Goal: Navigation & Orientation: Find specific page/section

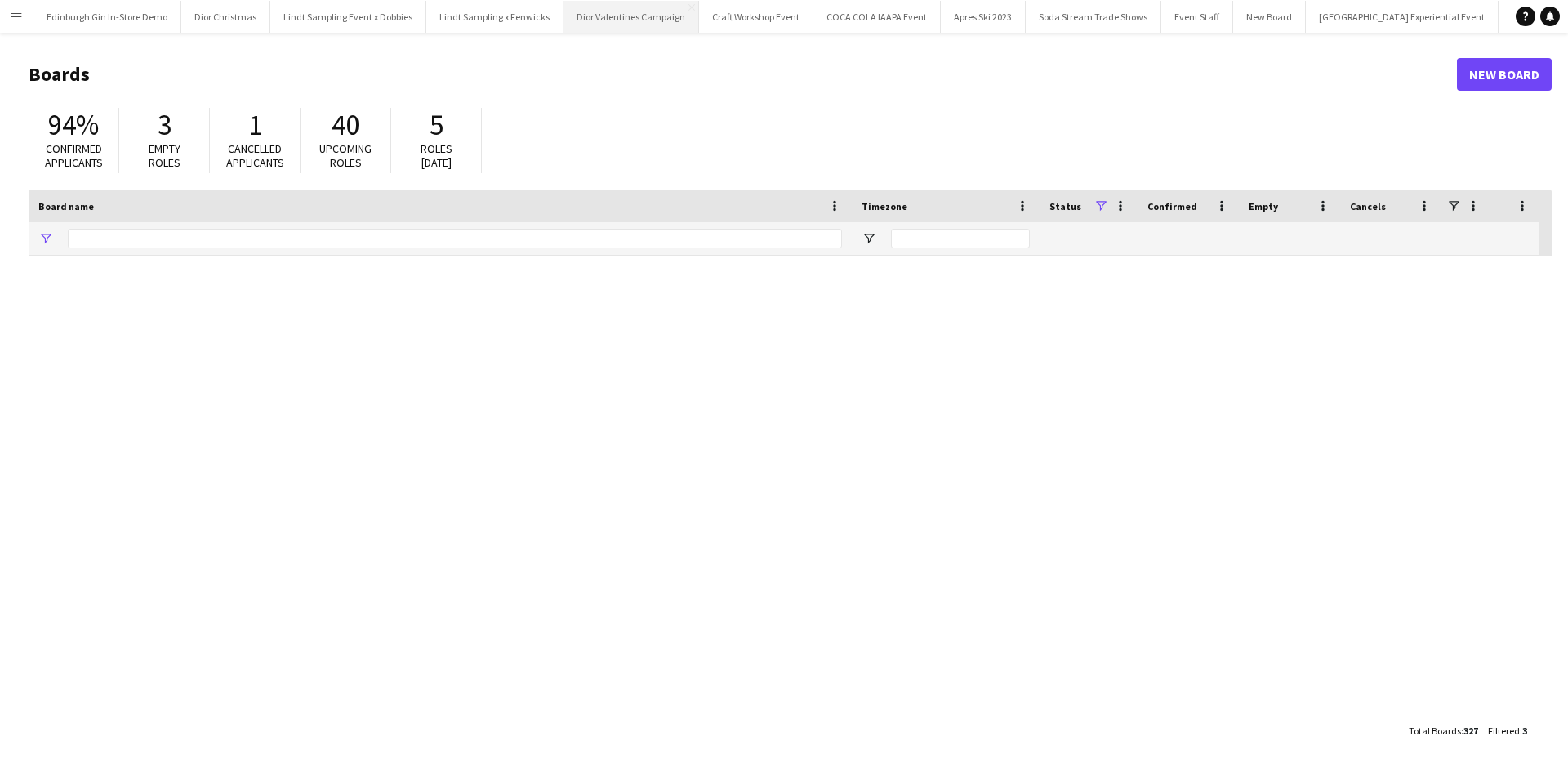
type input "**********"
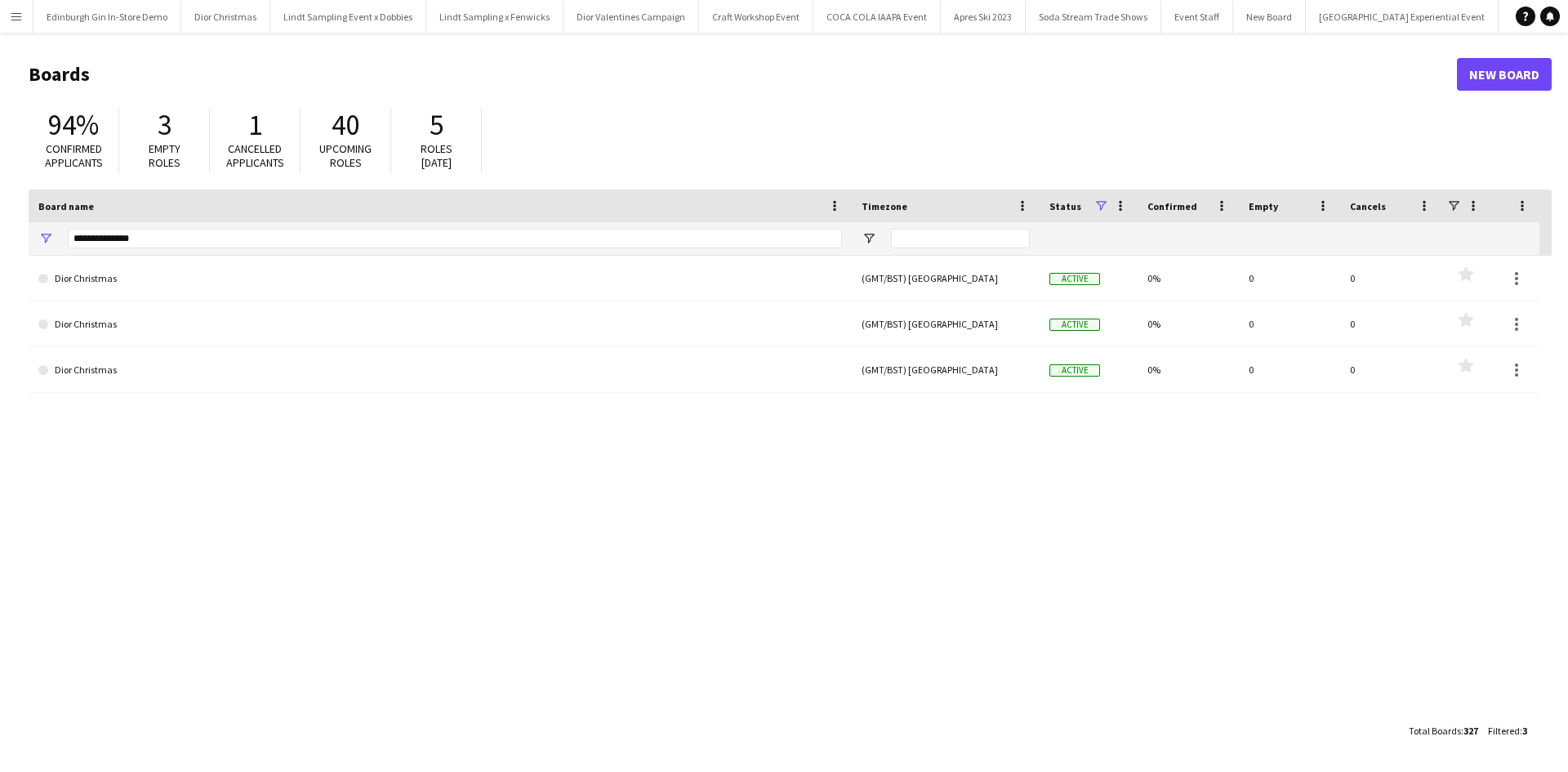
click at [8, 23] on button "Menu" at bounding box center [16, 16] width 33 height 33
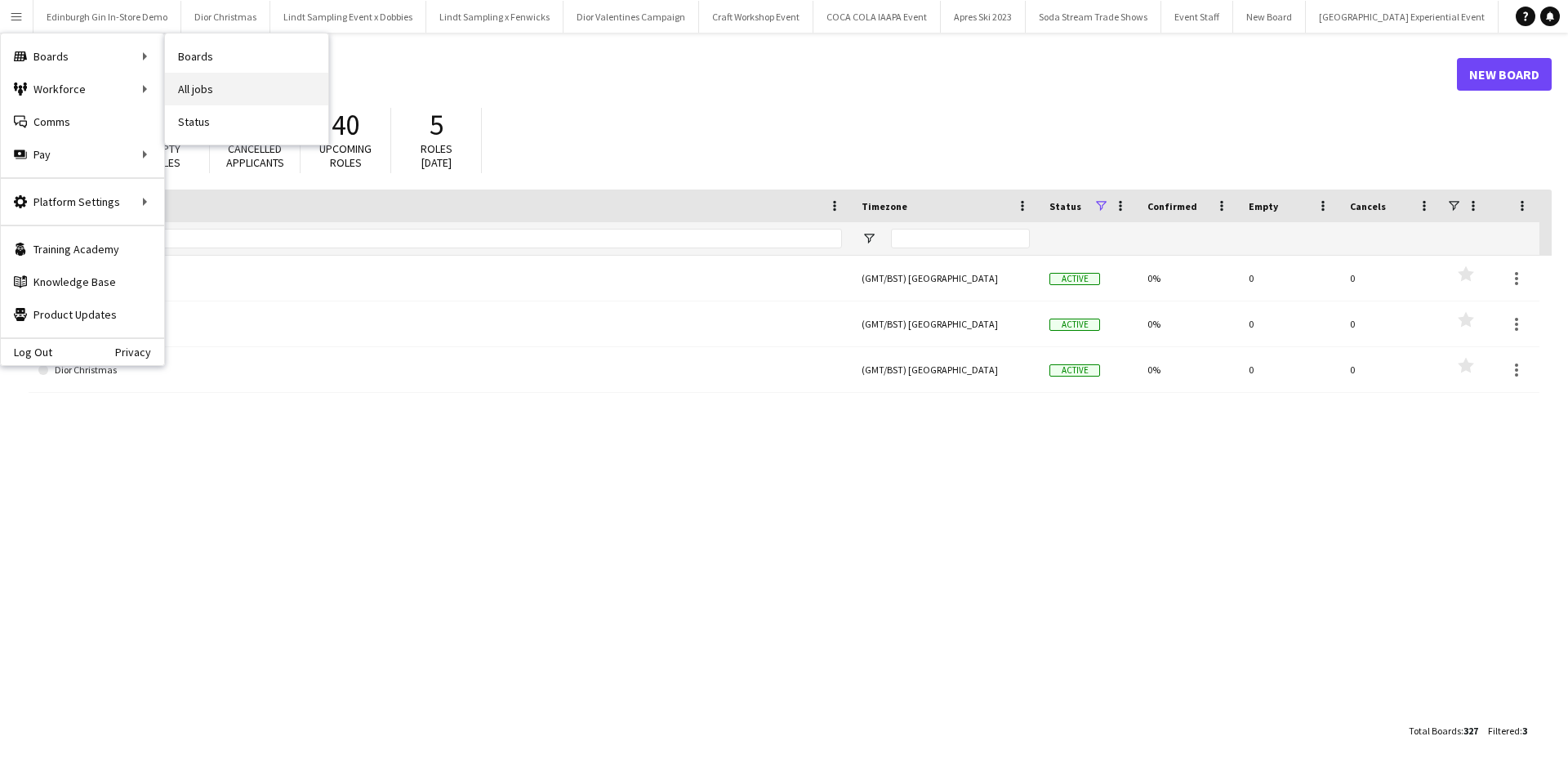
click at [269, 98] on link "All jobs" at bounding box center [247, 89] width 163 height 33
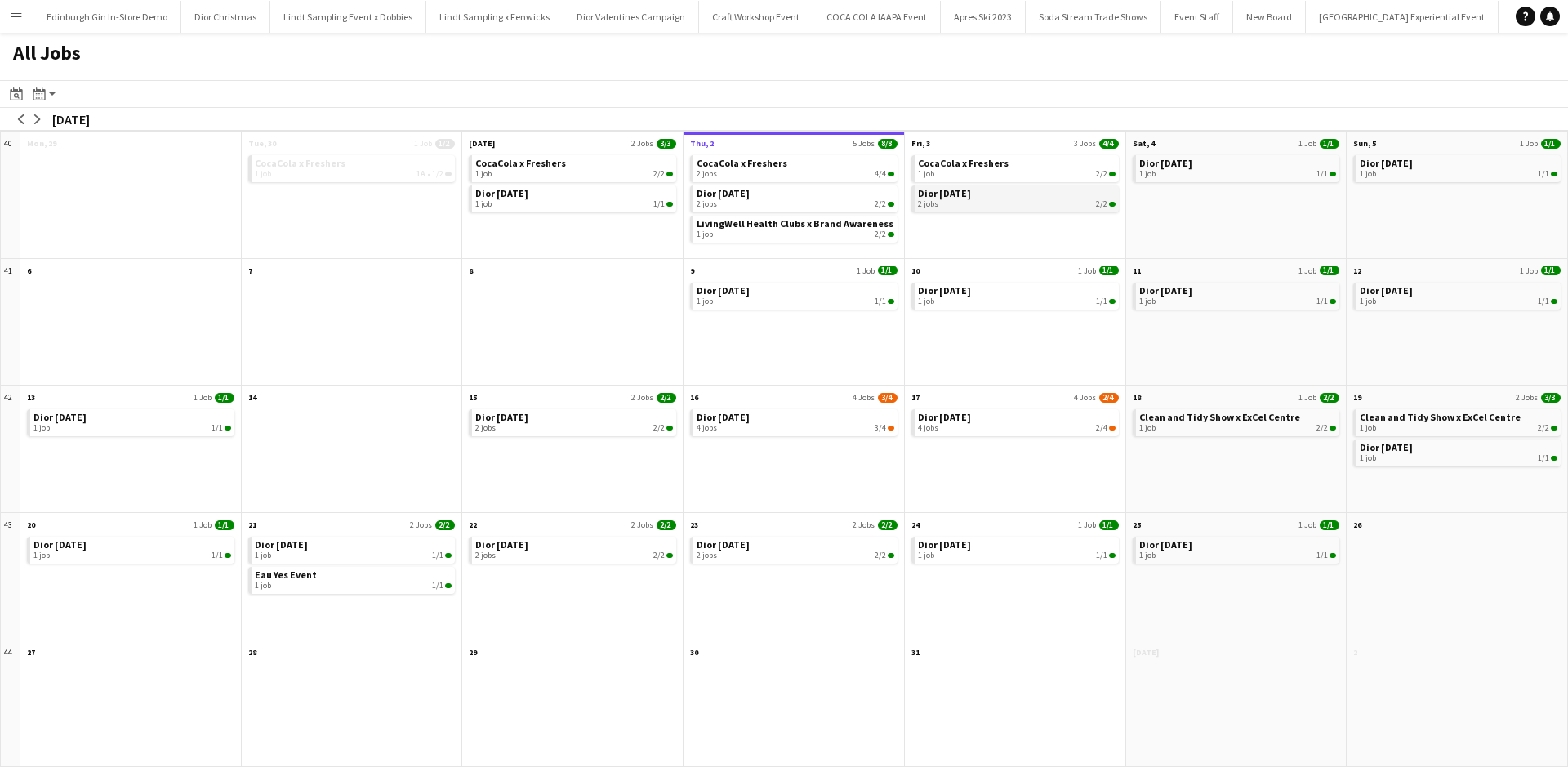
click at [941, 196] on span "Dior [DATE]" at bounding box center [943, 193] width 53 height 12
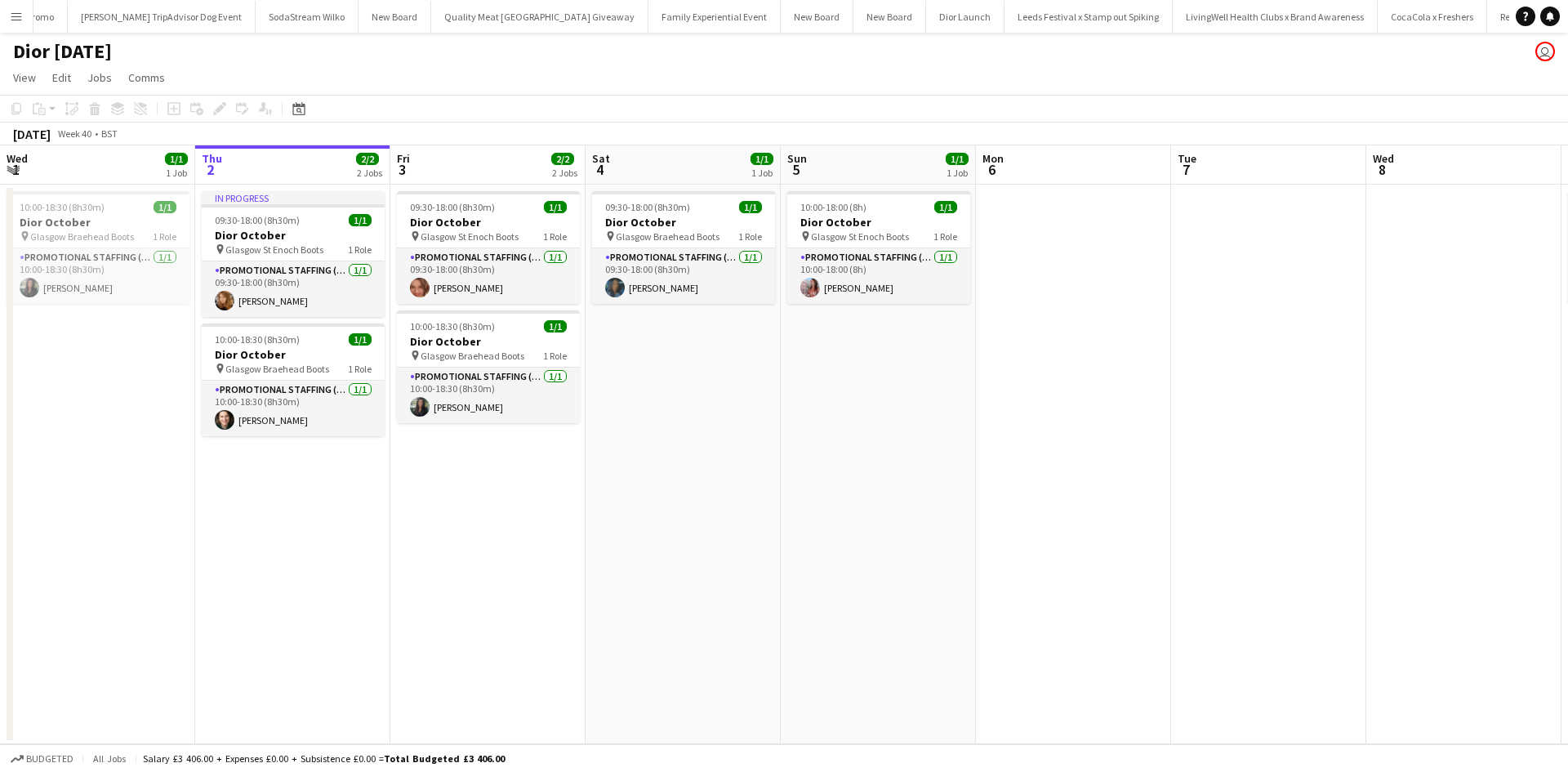
scroll to position [0, 17541]
click at [19, 13] on app-icon "Menu" at bounding box center [16, 16] width 13 height 13
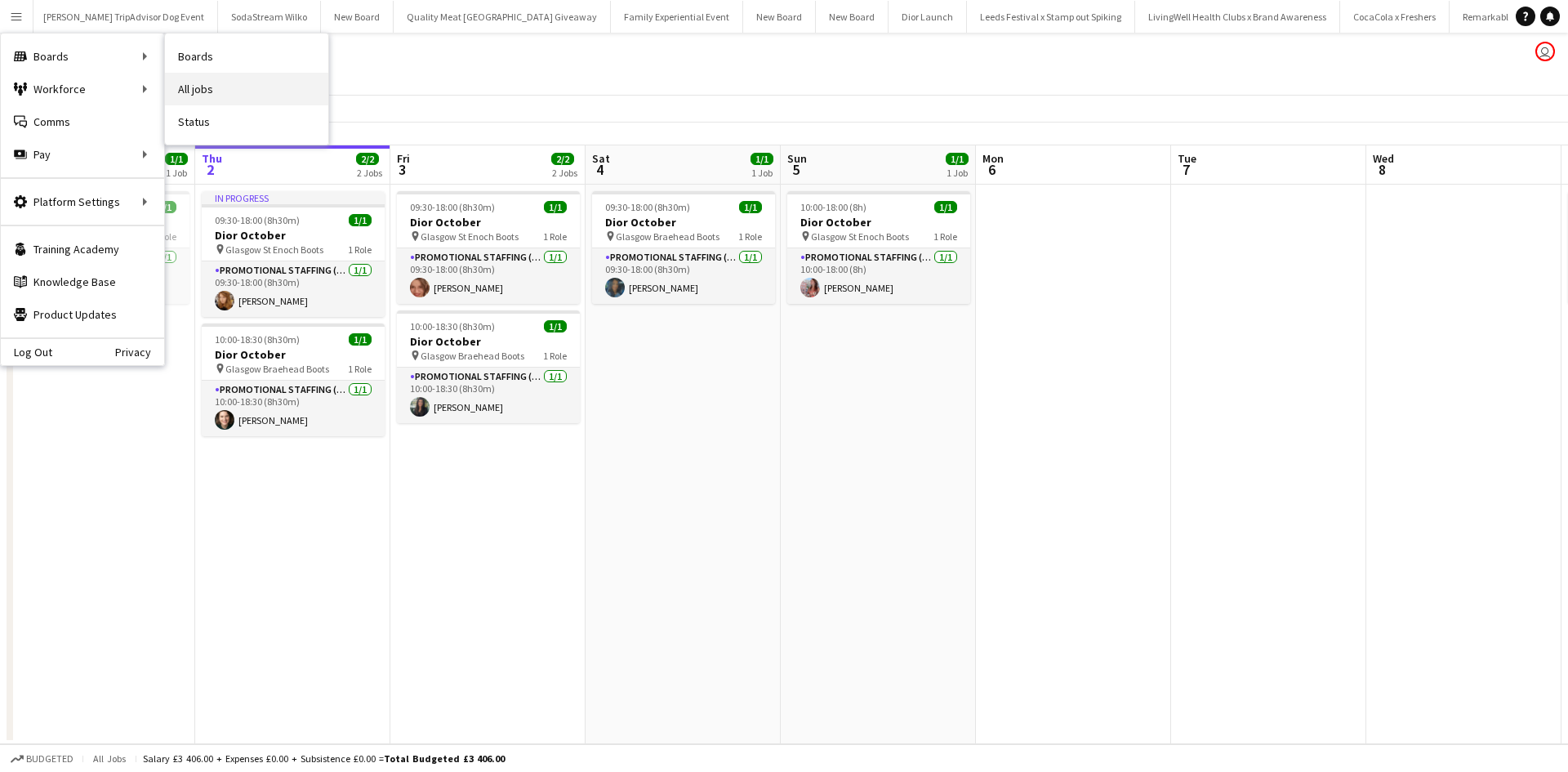
click at [206, 88] on link "All jobs" at bounding box center [247, 89] width 163 height 33
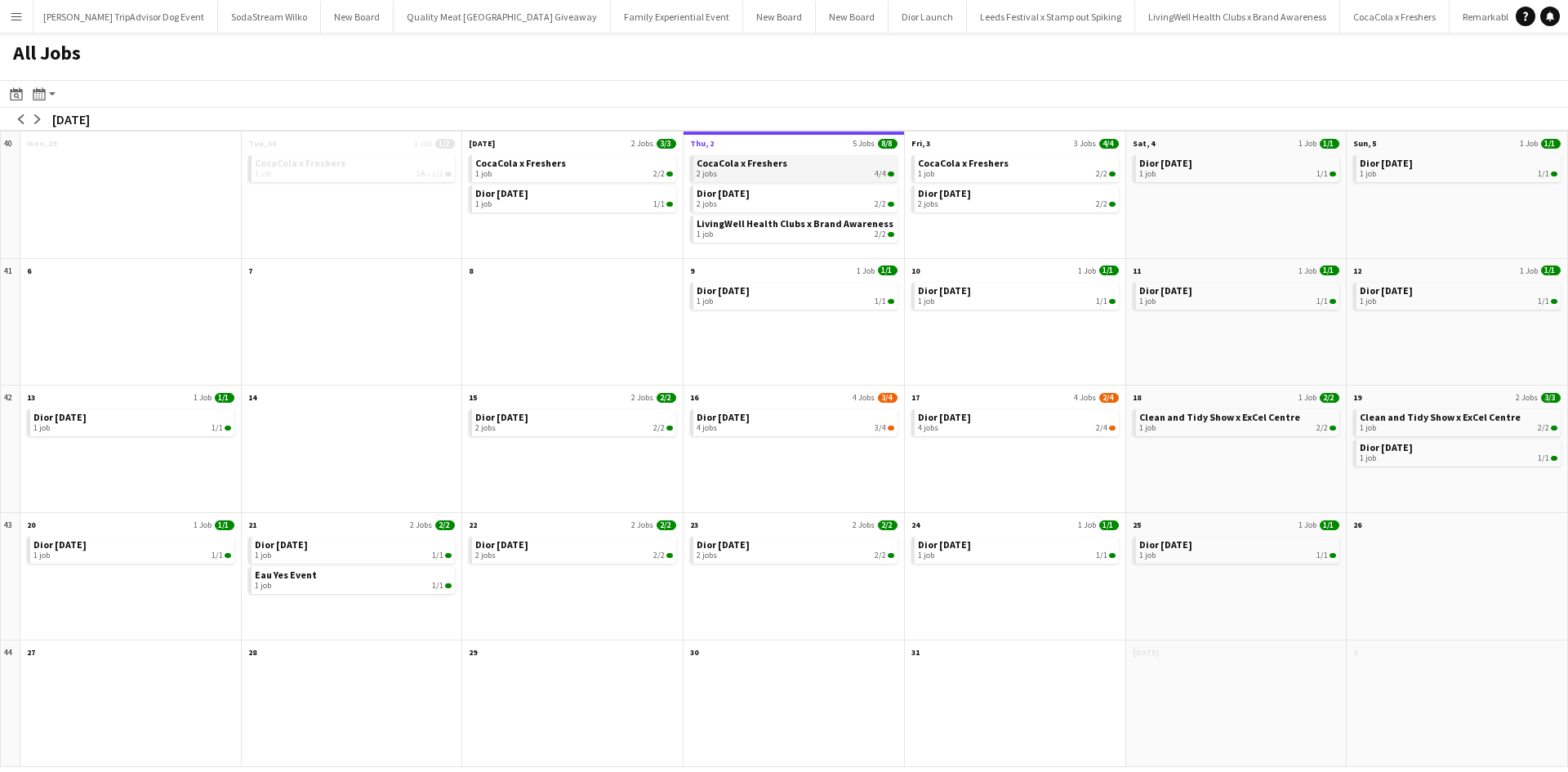
click at [831, 171] on div "2 jobs 4/4" at bounding box center [795, 174] width 197 height 10
click at [953, 197] on span "Dior [DATE]" at bounding box center [943, 193] width 53 height 12
click at [805, 228] on span "LivingWell Health Clubs x Brand Awareness" at bounding box center [795, 223] width 197 height 12
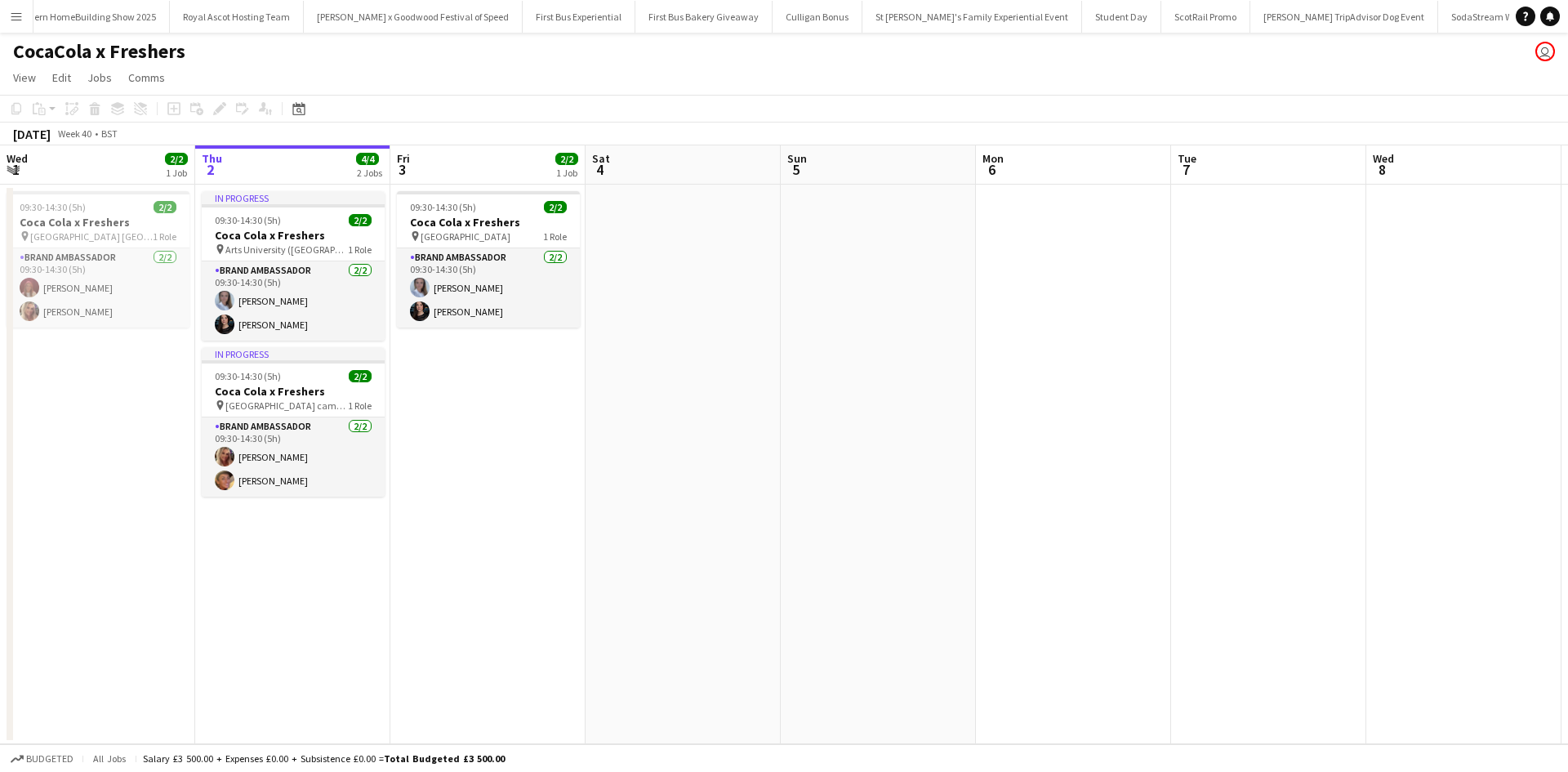
scroll to position [0, 16338]
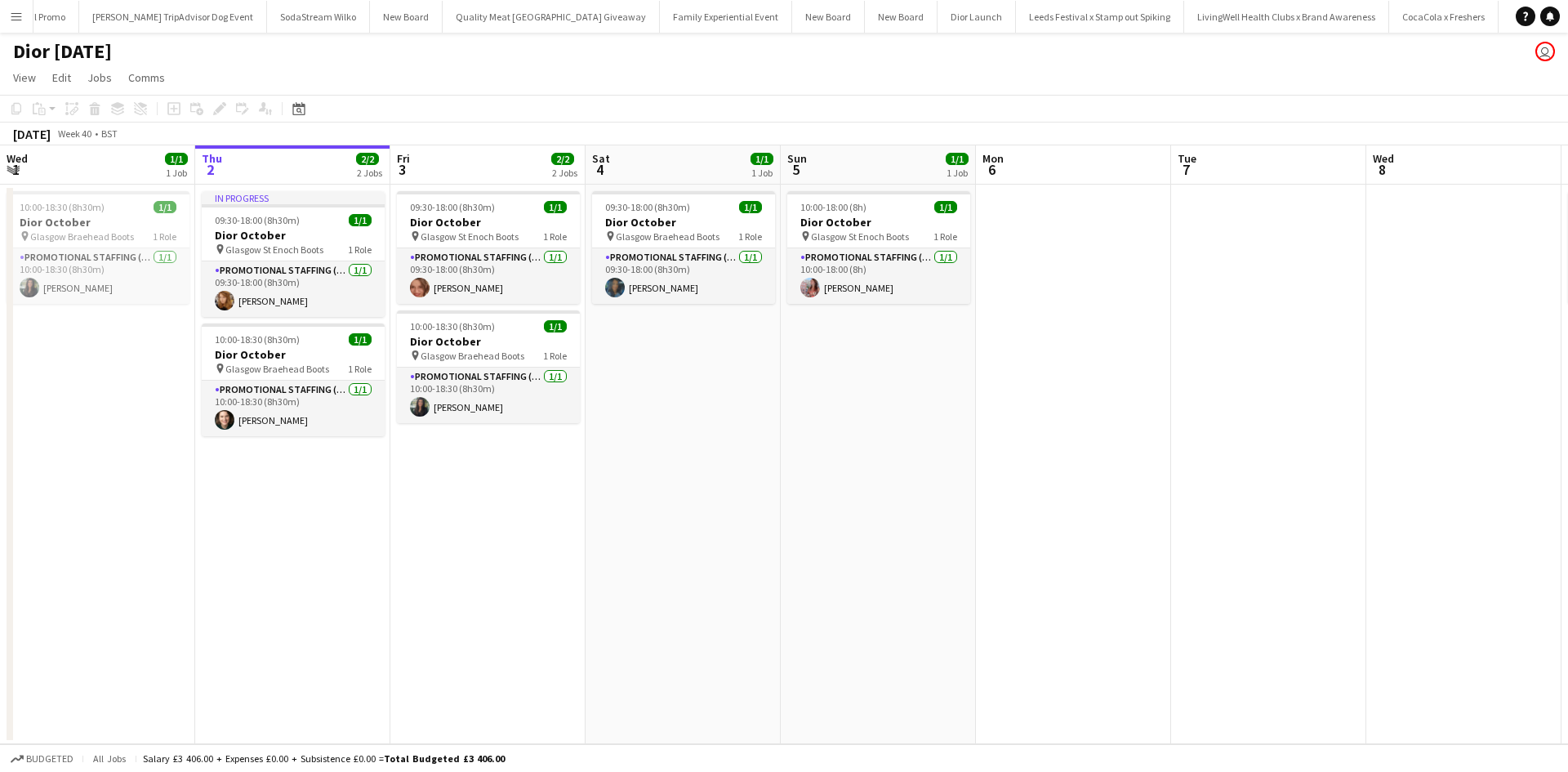
scroll to position [0, 17541]
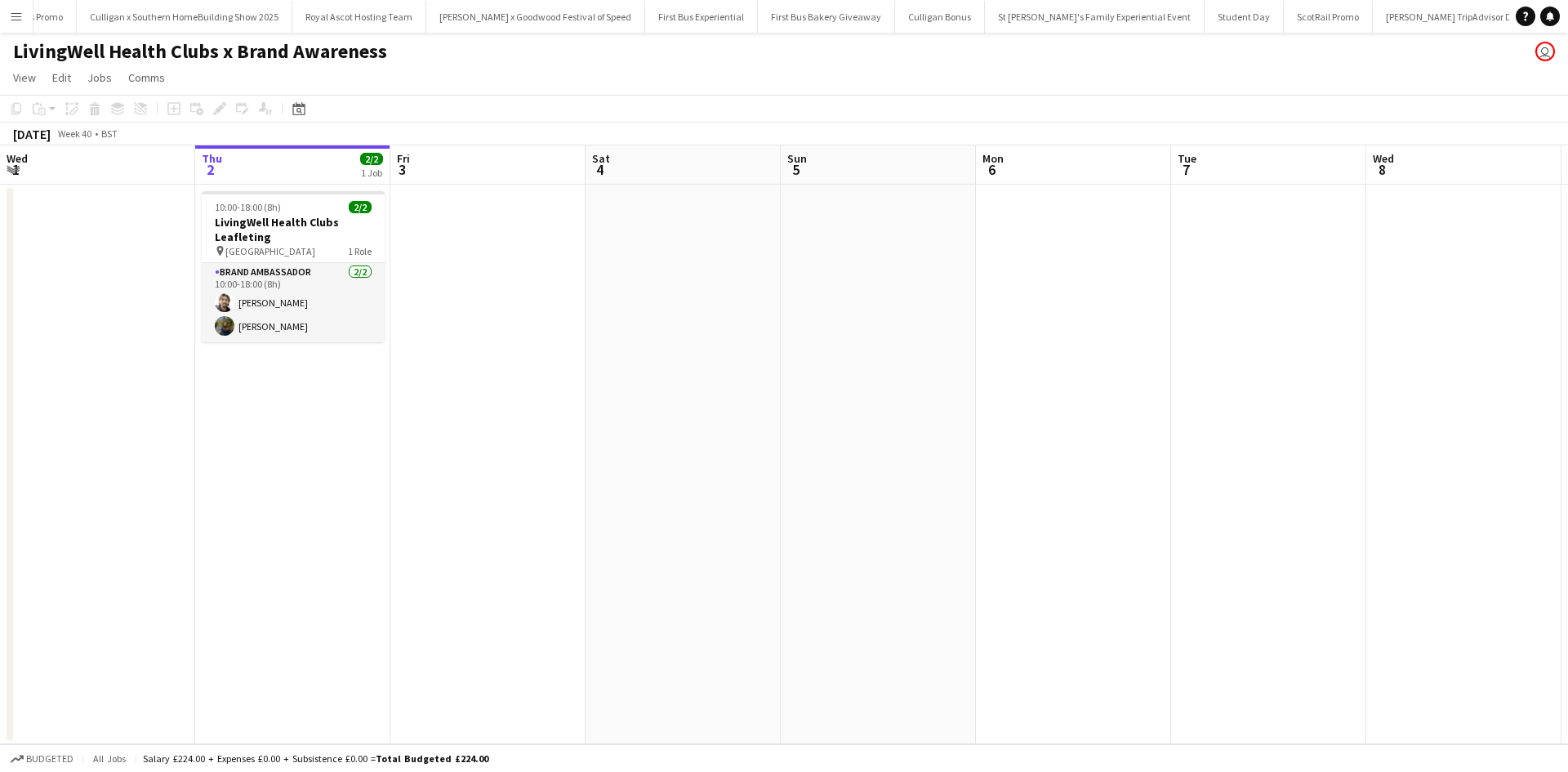
scroll to position [0, 16233]
